Goal: Check status: Check status

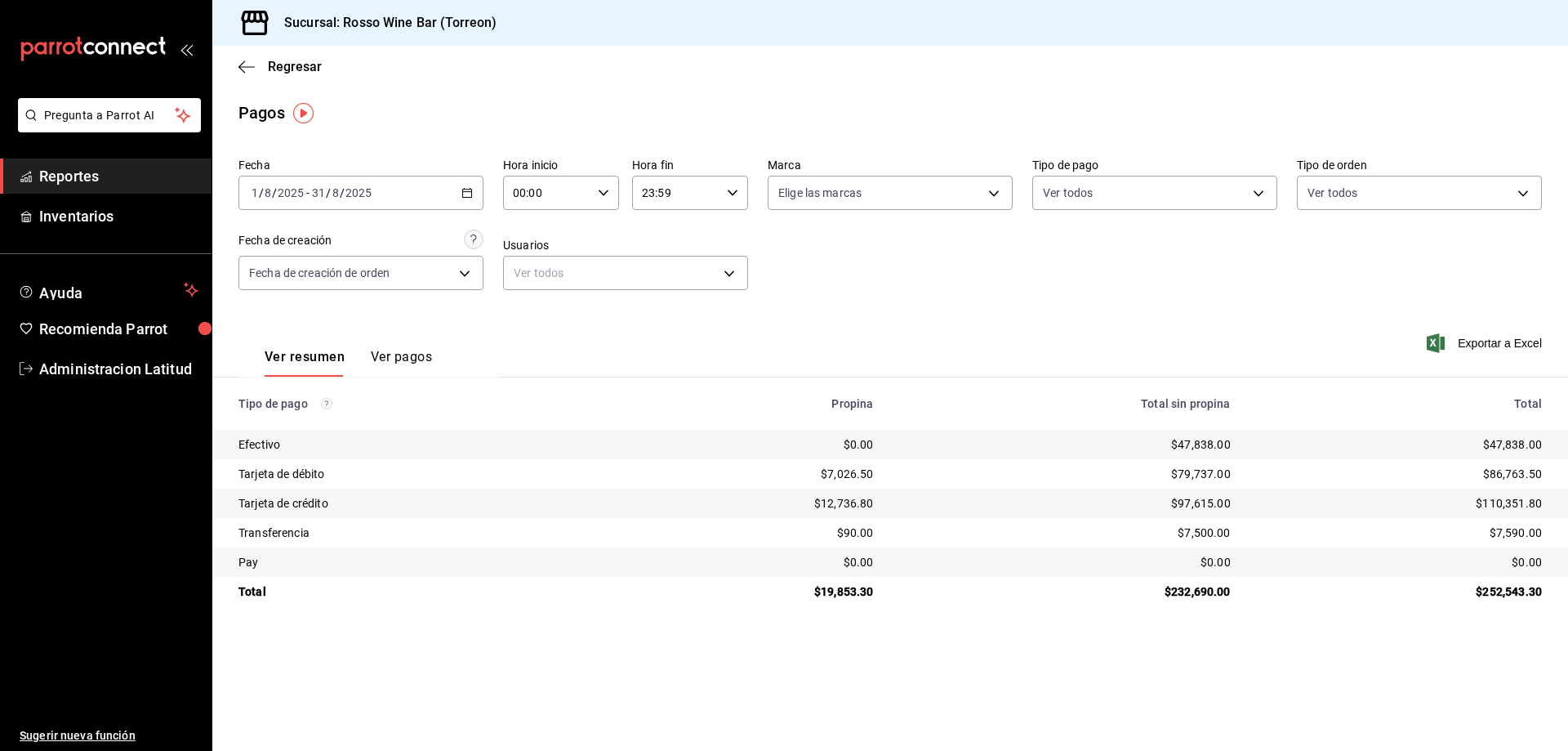
click at [467, 190] on icon "button" at bounding box center [467, 193] width 12 height 12
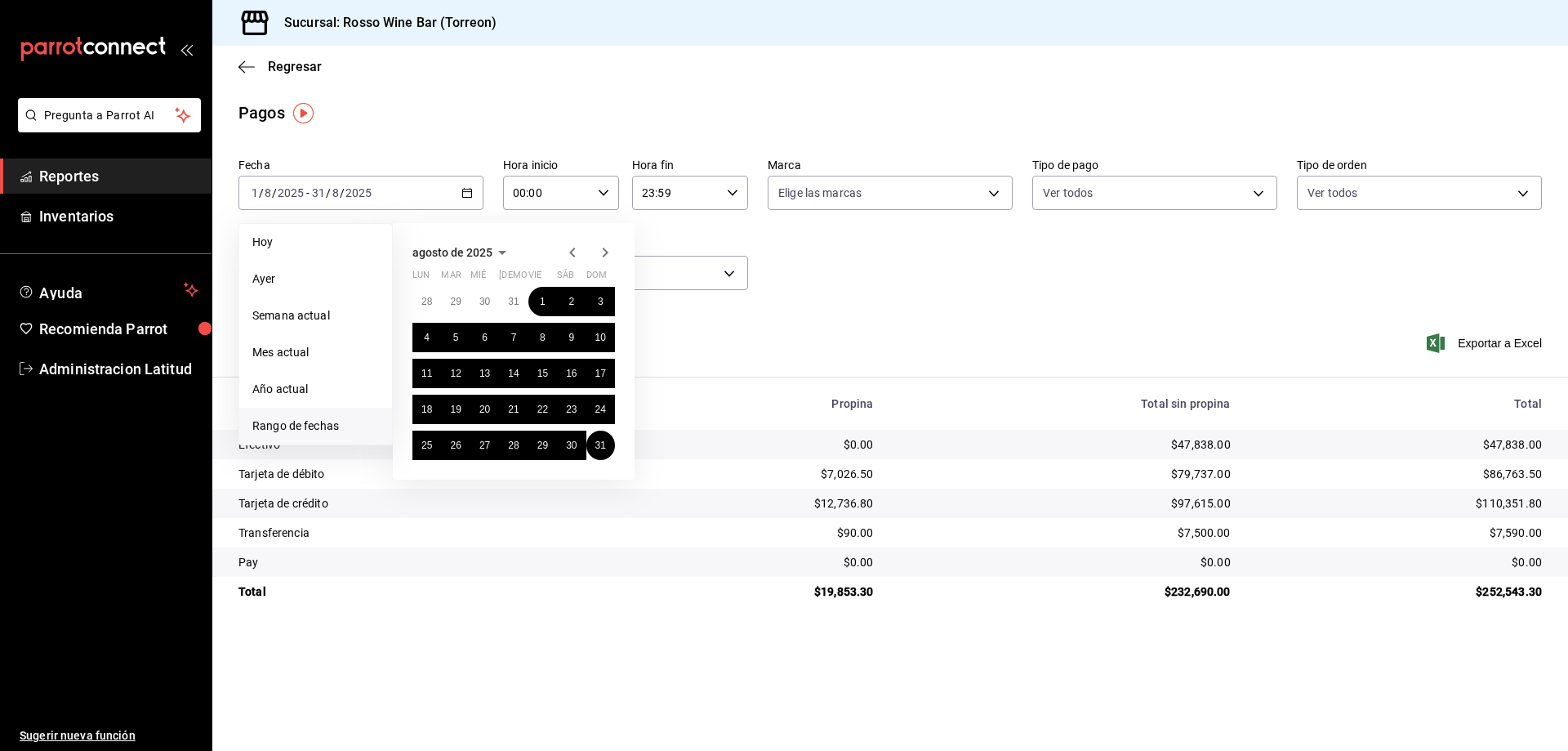
click at [569, 251] on icon "button" at bounding box center [573, 252] width 20 height 20
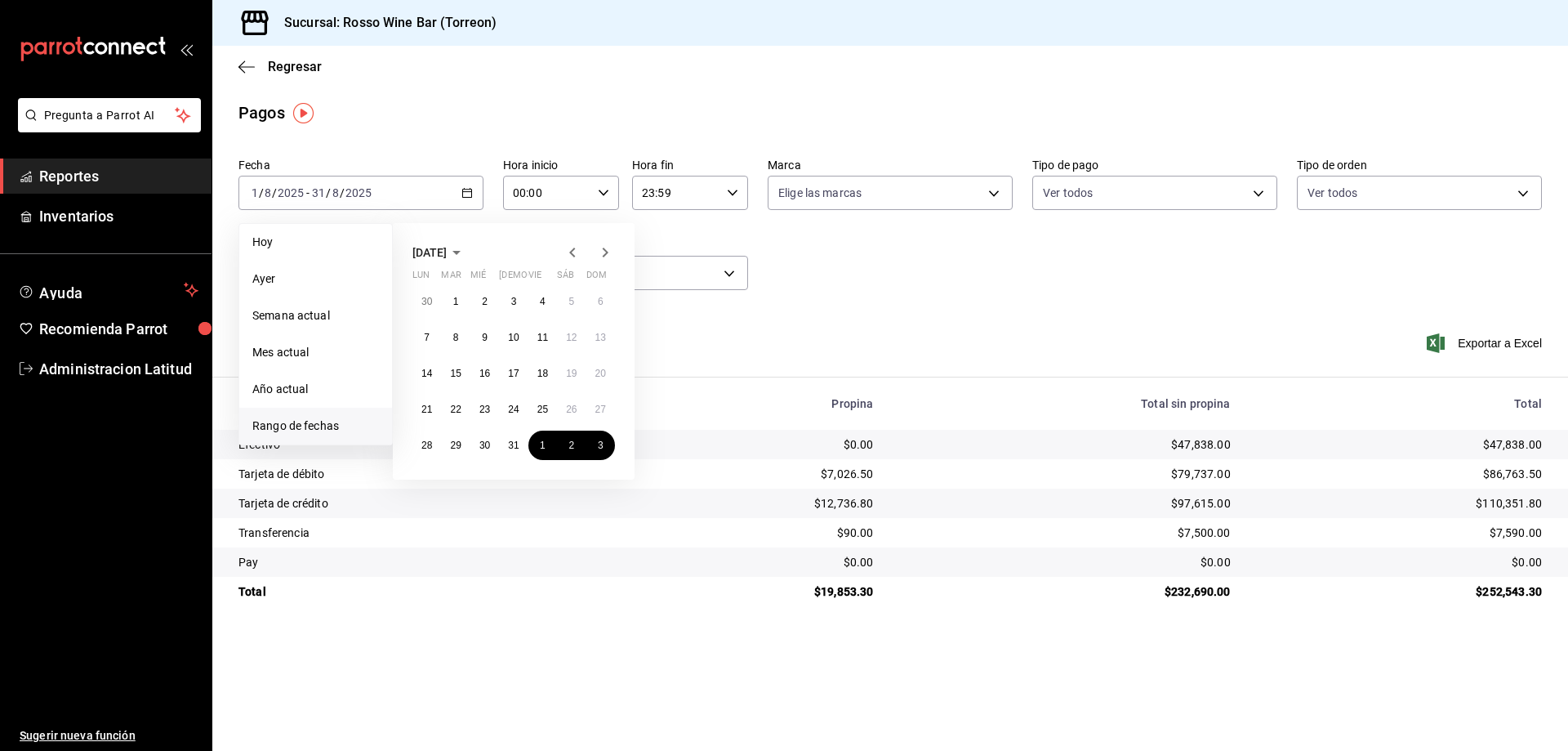
click at [569, 251] on icon "button" at bounding box center [573, 252] width 20 height 20
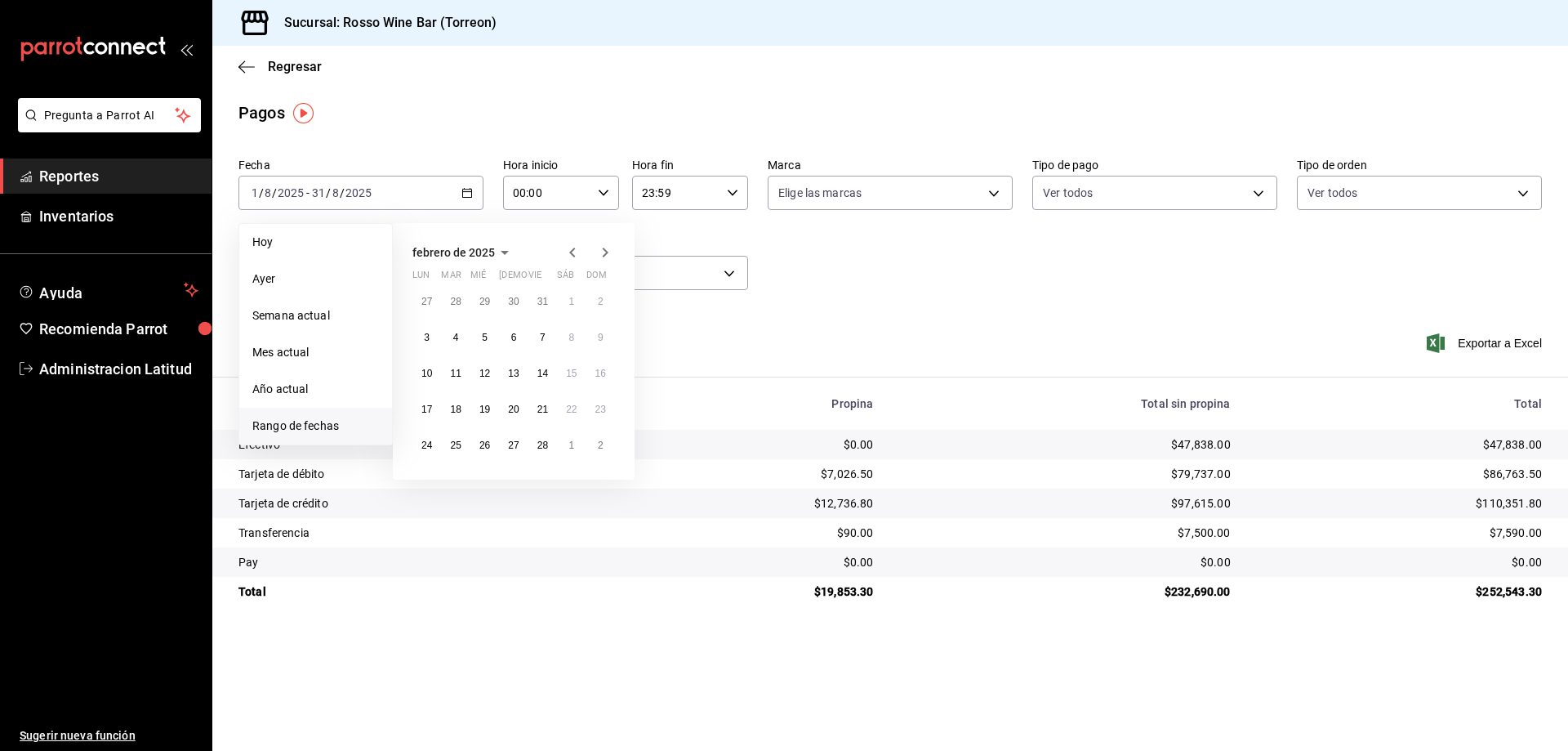
click at [569, 251] on icon "button" at bounding box center [573, 252] width 20 height 20
click at [594, 303] on button "1" at bounding box center [600, 302] width 29 height 30
click at [603, 255] on icon "button" at bounding box center [605, 252] width 20 height 20
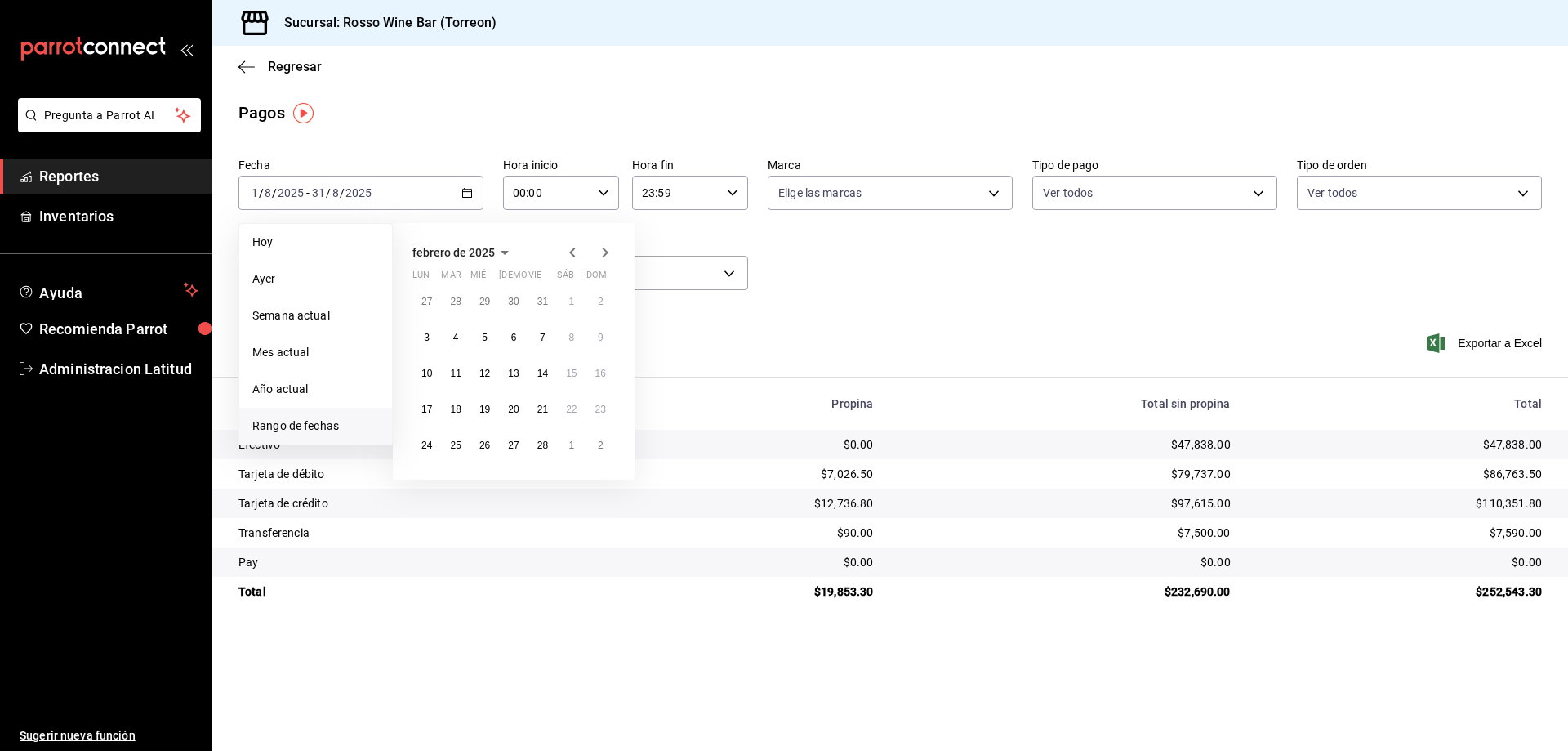
click at [603, 255] on icon "button" at bounding box center [605, 252] width 20 height 20
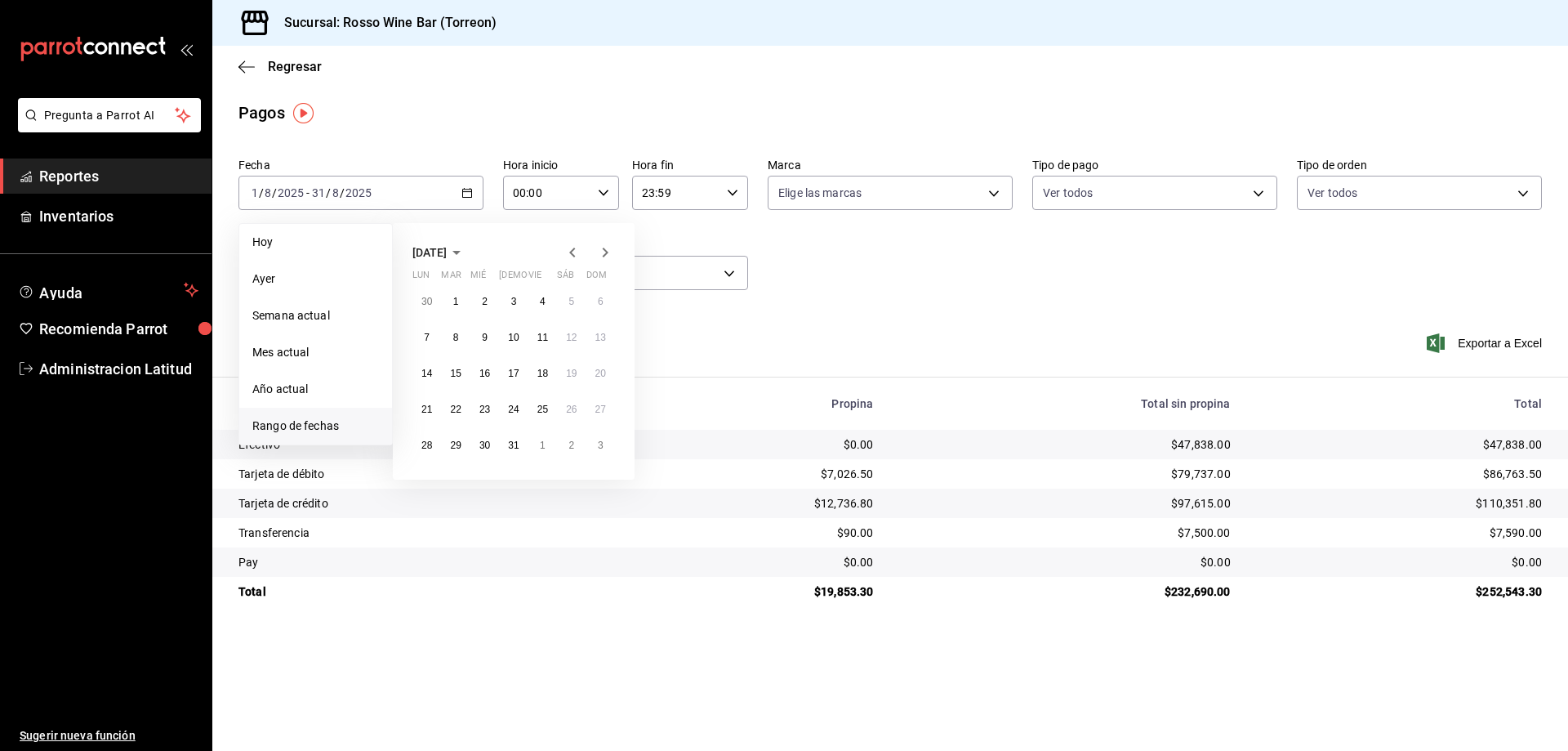
click at [603, 255] on icon "button" at bounding box center [605, 252] width 20 height 20
click at [569, 253] on icon "button" at bounding box center [573, 252] width 20 height 20
click at [597, 441] on abbr "31" at bounding box center [600, 445] width 11 height 12
